Goal: Task Accomplishment & Management: Manage account settings

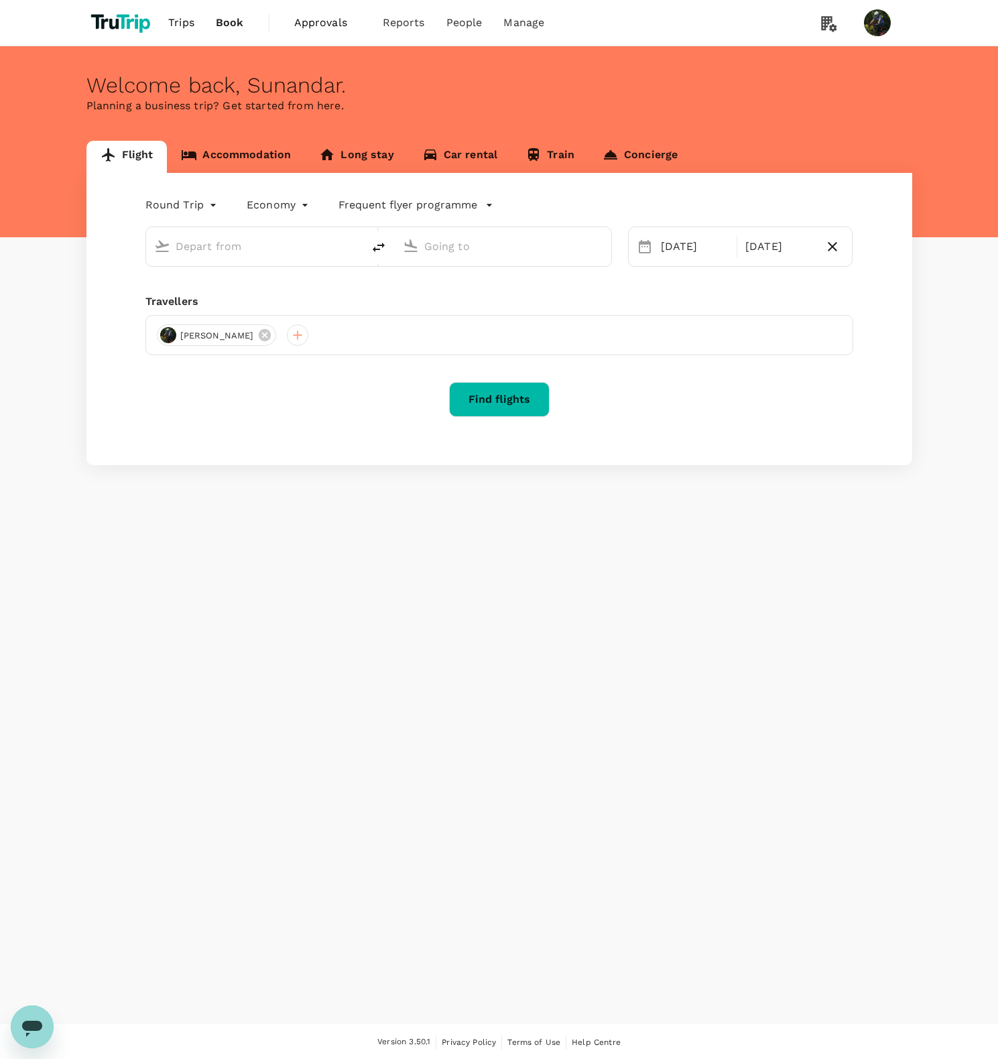
type input "oneway"
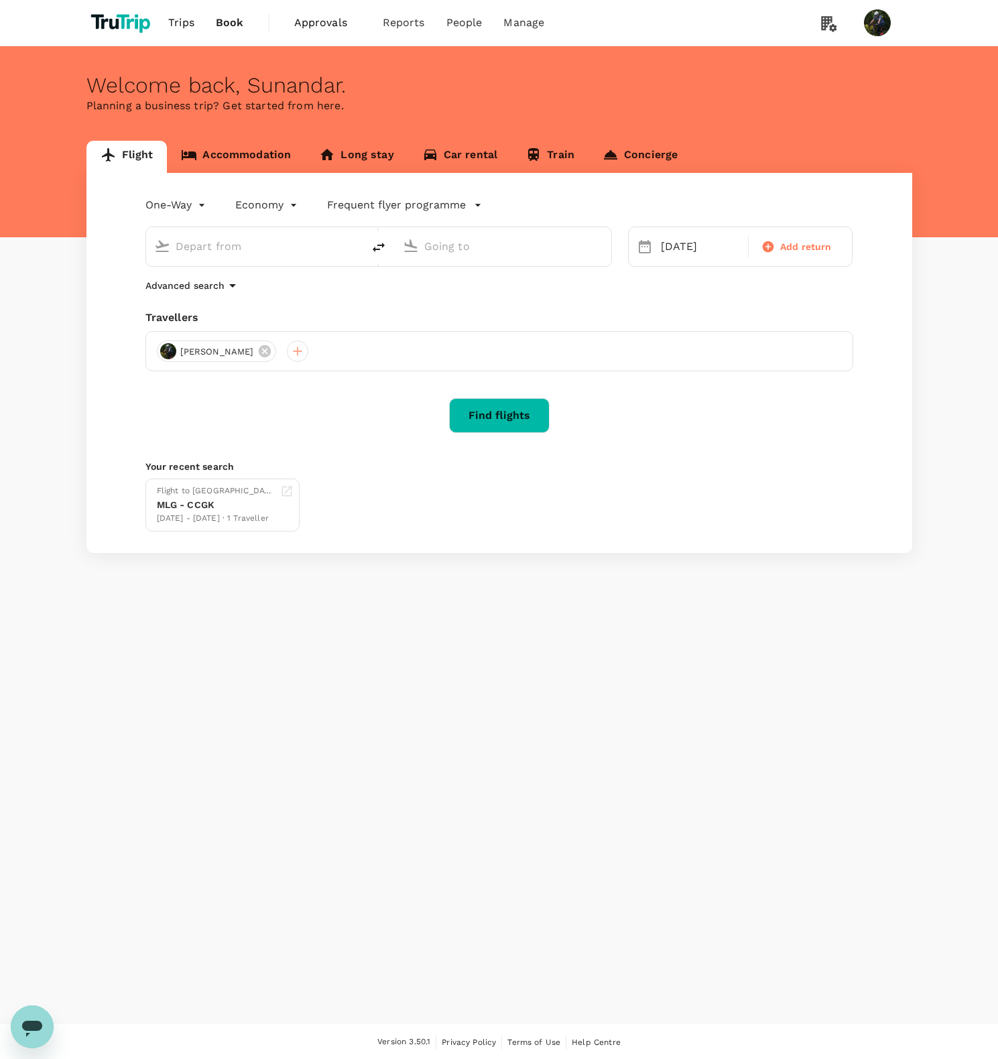
type input "Soekarno-Hatta Intl (CGK)"
type input "[GEOGRAPHIC_DATA] (LMN)"
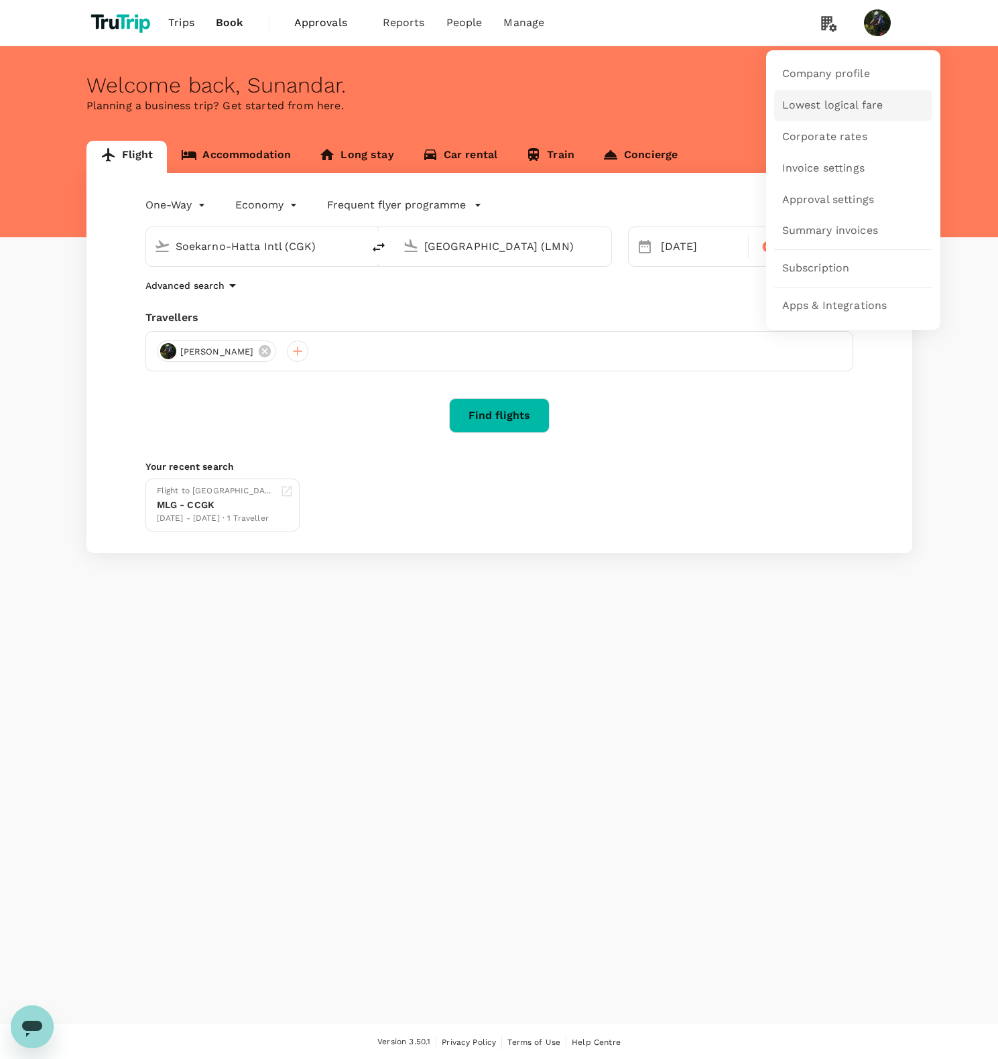
click at [809, 113] on span "Lowest logical fare" at bounding box center [832, 105] width 101 height 15
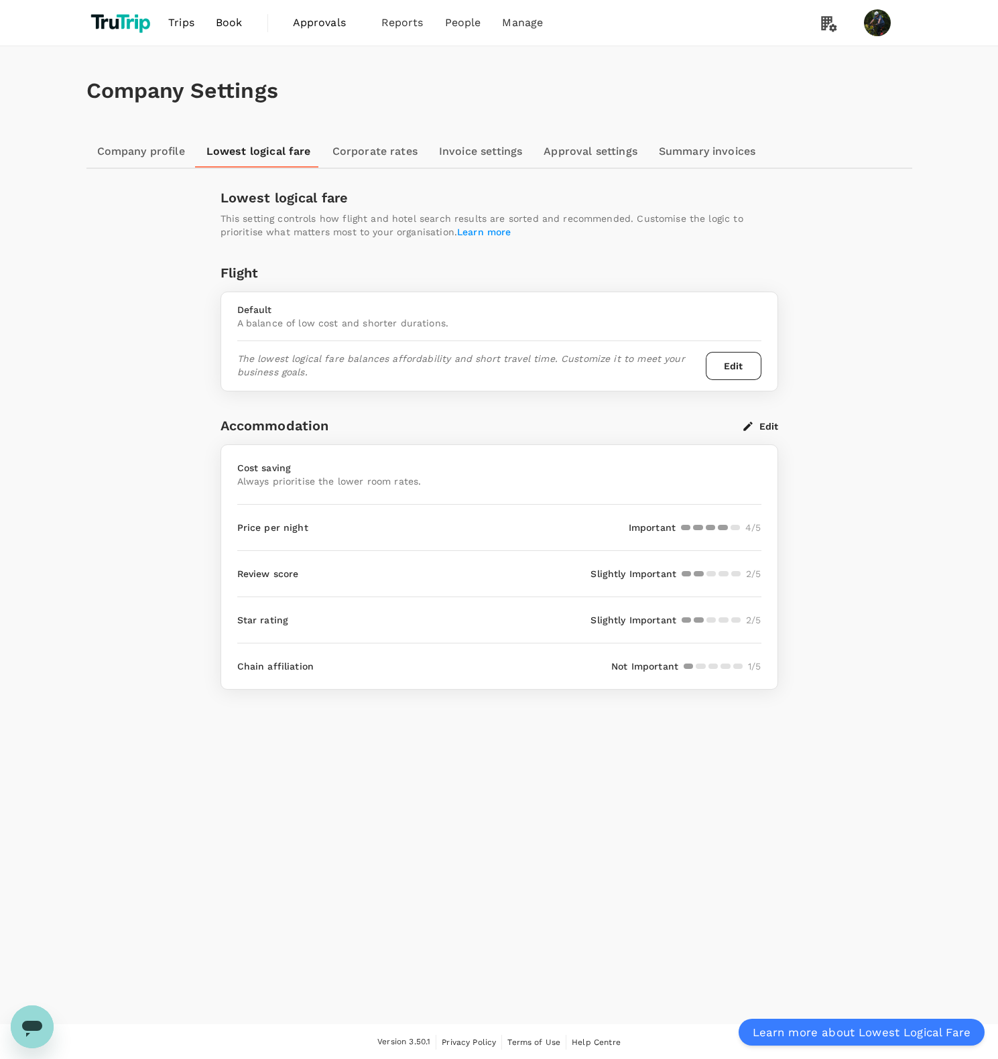
click at [766, 430] on button "Edit" at bounding box center [760, 426] width 35 height 12
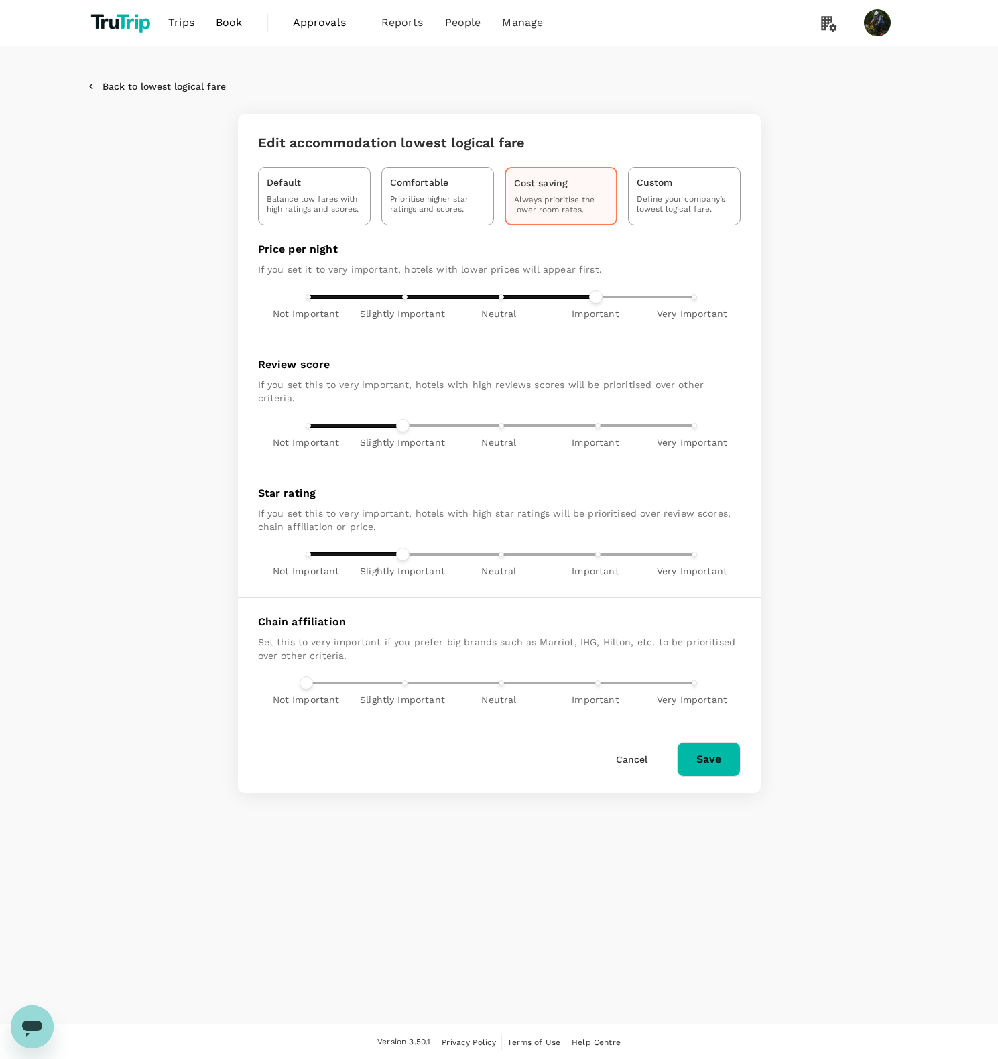
click at [90, 85] on icon "button" at bounding box center [91, 86] width 4 height 6
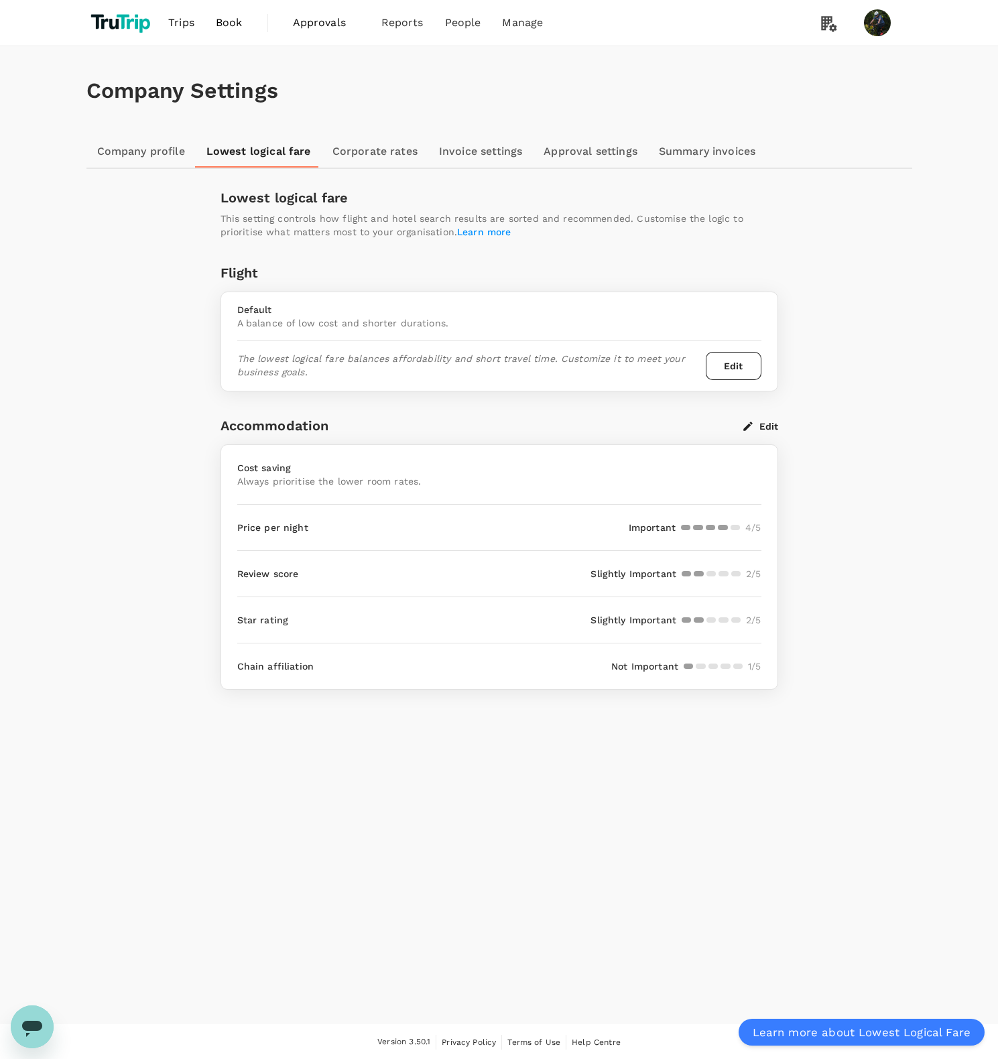
click at [859, 476] on div "Company Settings Company profile Lowest logical fare Corporate rates Invoice se…" at bounding box center [499, 367] width 858 height 643
click at [438, 825] on div "Company Settings Company profile Lowest logical fare Corporate rates Invoice se…" at bounding box center [499, 534] width 998 height 977
click at [362, 153] on link "Corporate rates" at bounding box center [375, 151] width 107 height 32
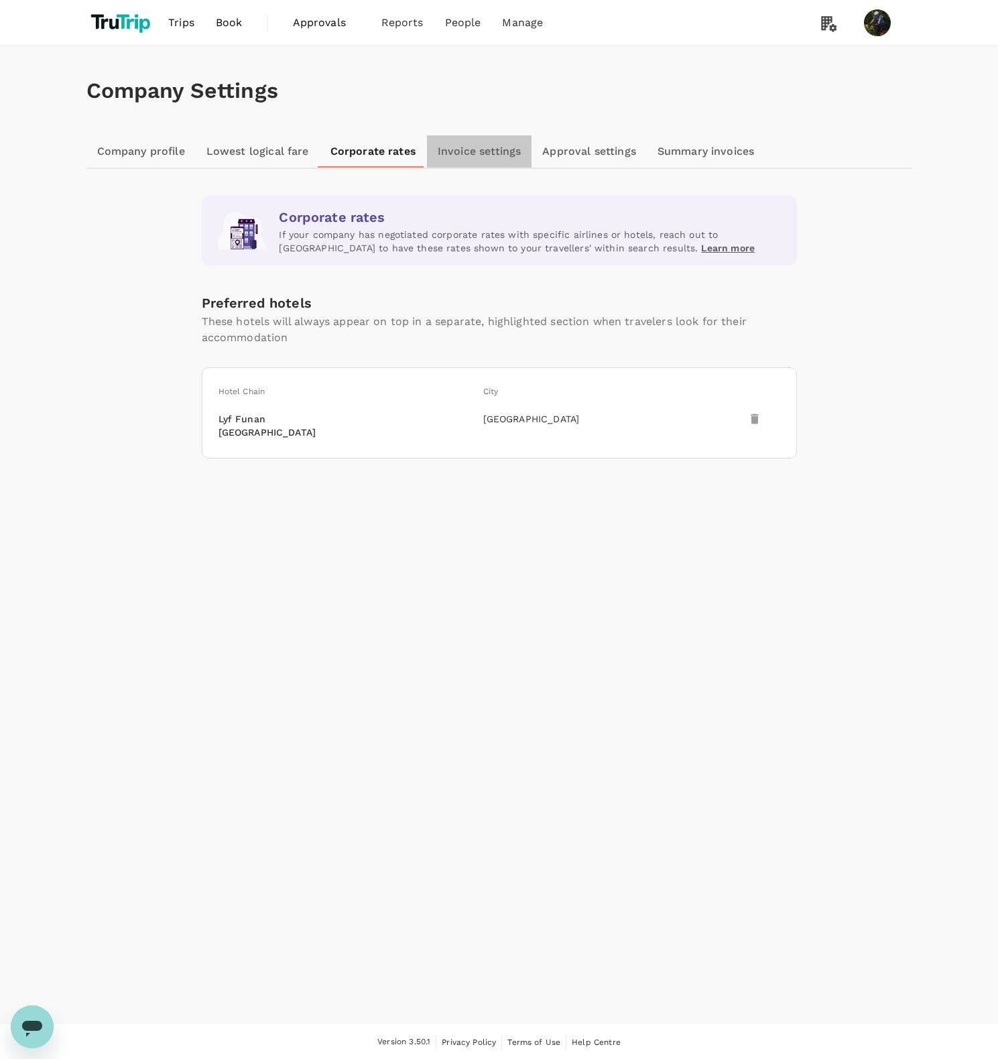
click at [449, 163] on link "Invoice settings" at bounding box center [479, 151] width 105 height 32
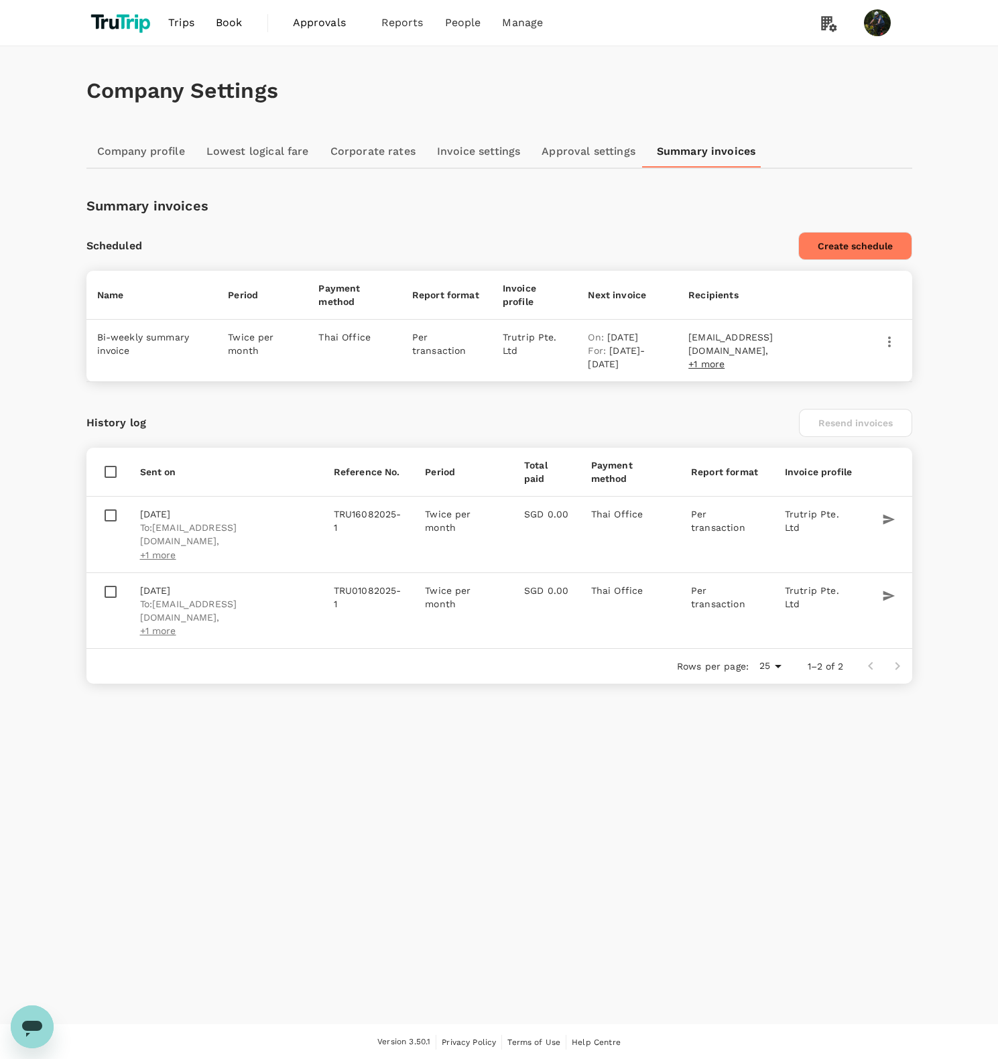
click at [269, 153] on link "Lowest logical fare" at bounding box center [258, 151] width 124 height 32
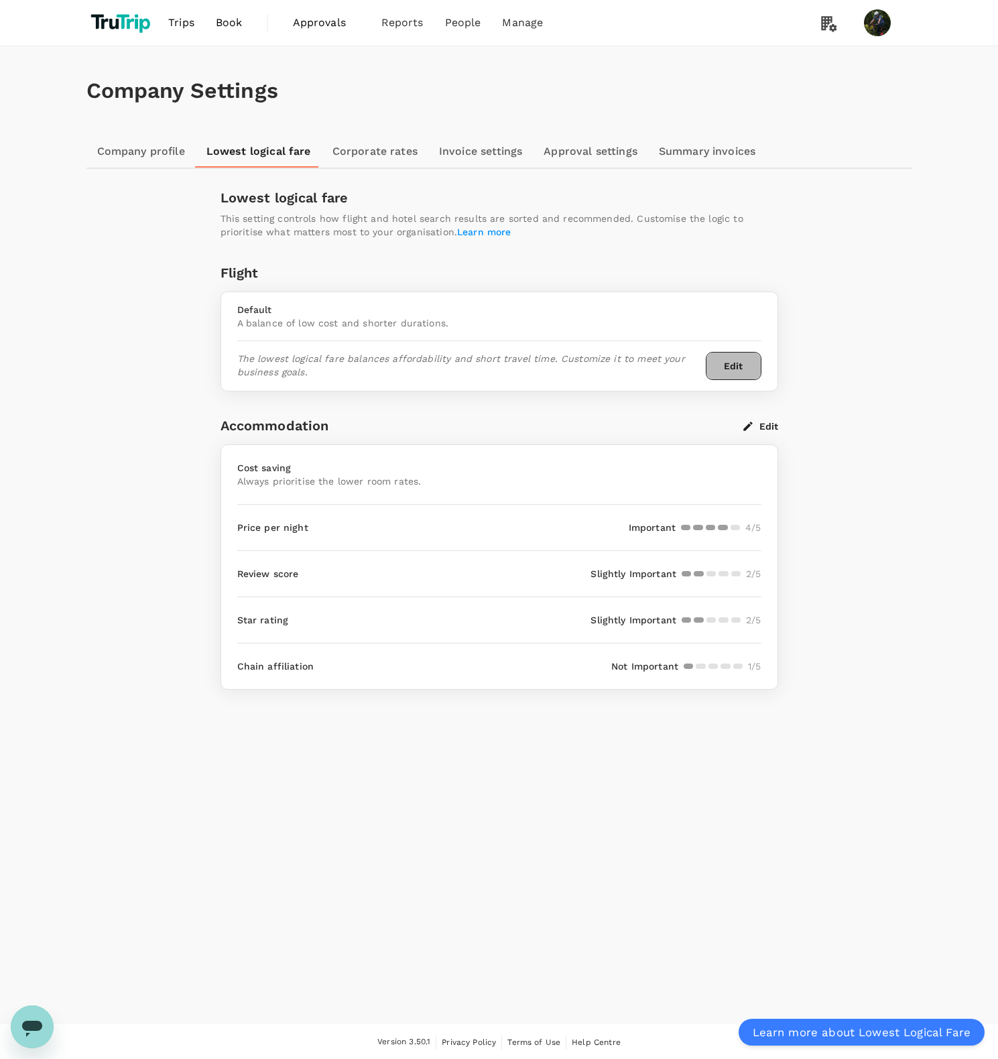
click at [722, 370] on button "Edit" at bounding box center [733, 366] width 56 height 28
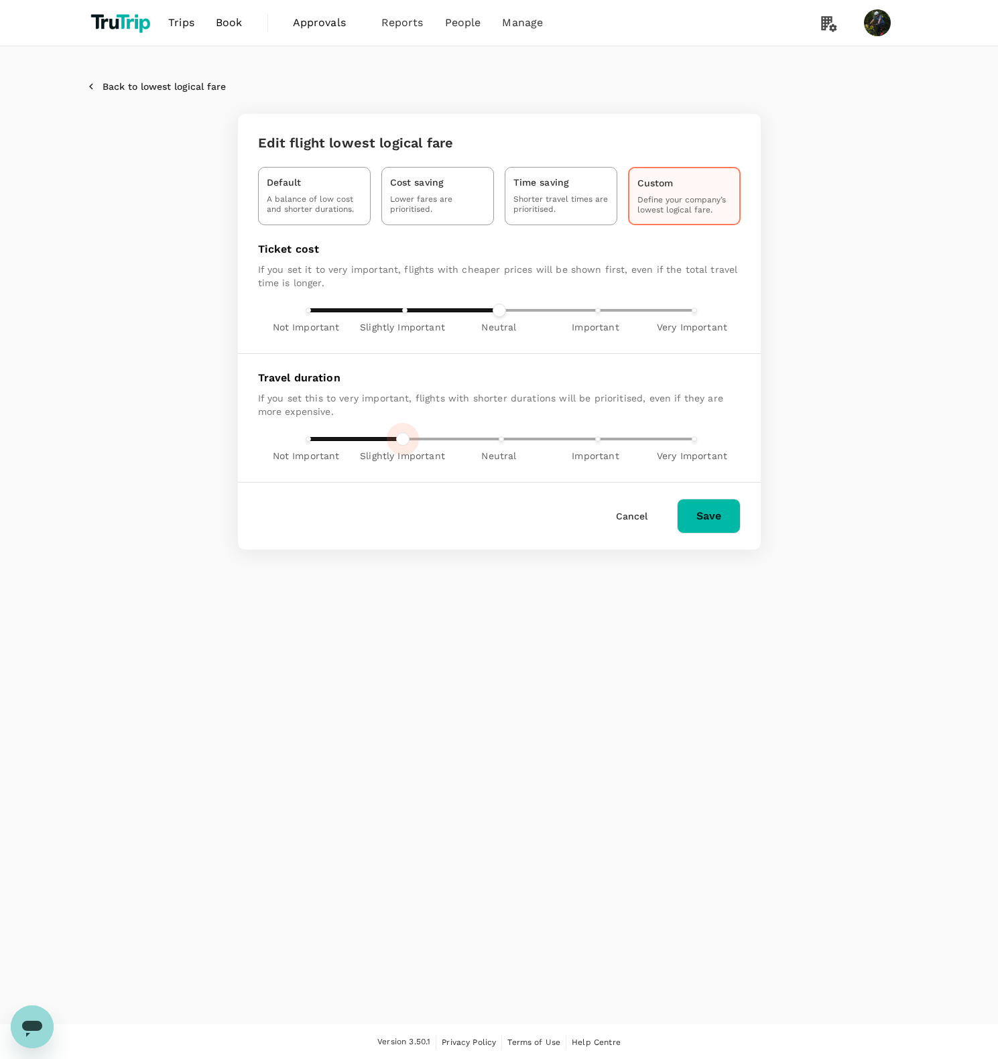
click at [402, 437] on span "Not Important Slightly Important Neutral Important Very Important" at bounding box center [499, 439] width 386 height 20
type input "2"
click at [498, 438] on span "Not Important Slightly Important Neutral Important Very Important" at bounding box center [499, 439] width 386 height 20
